Goal: Find contact information: Find contact information

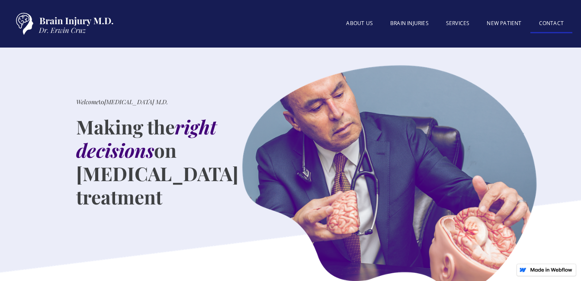
click at [553, 26] on link "Contact" at bounding box center [552, 24] width 42 height 19
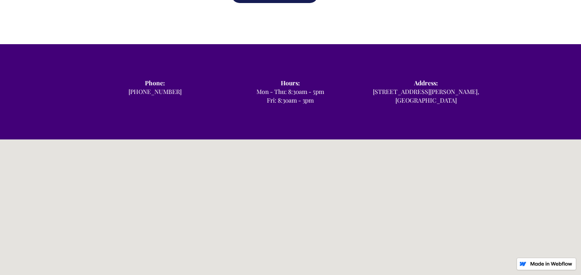
scroll to position [519, 0]
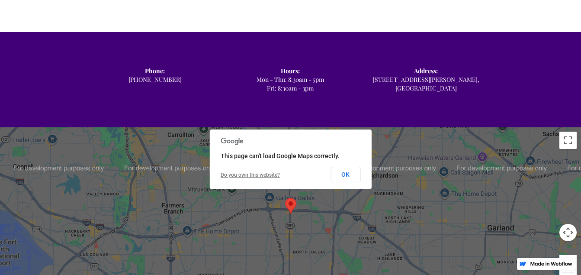
click at [164, 67] on div "Phone: ‍ [PHONE_NUMBER]" at bounding box center [154, 75] width 135 height 17
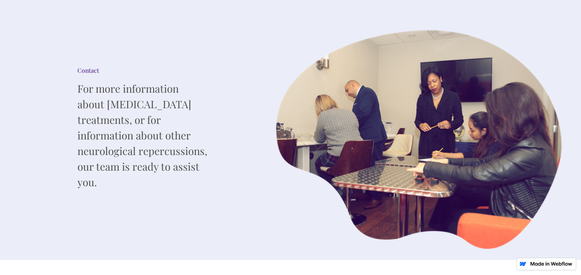
scroll to position [0, 0]
